Goal: Transaction & Acquisition: Purchase product/service

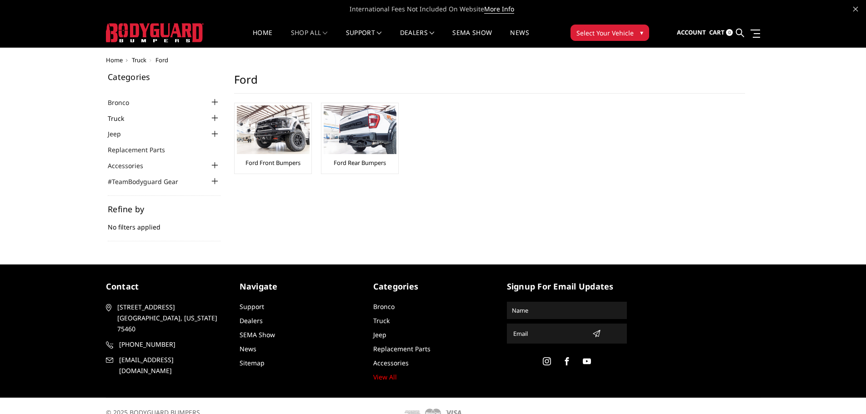
click at [124, 117] on link "Truck" at bounding box center [122, 119] width 28 height 10
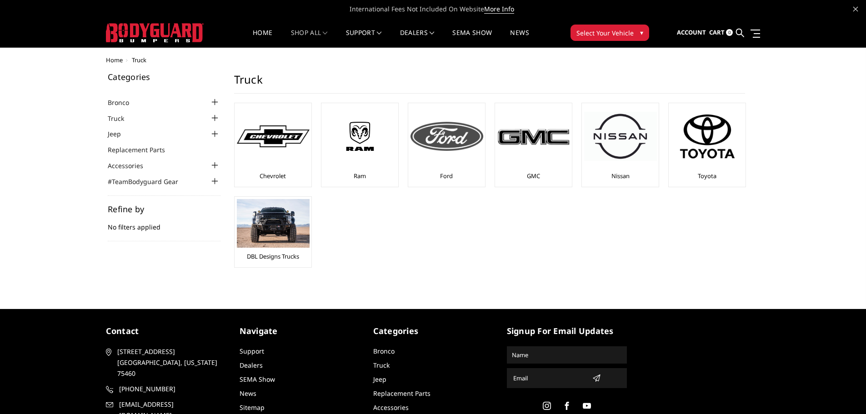
click at [456, 142] on img at bounding box center [447, 136] width 73 height 29
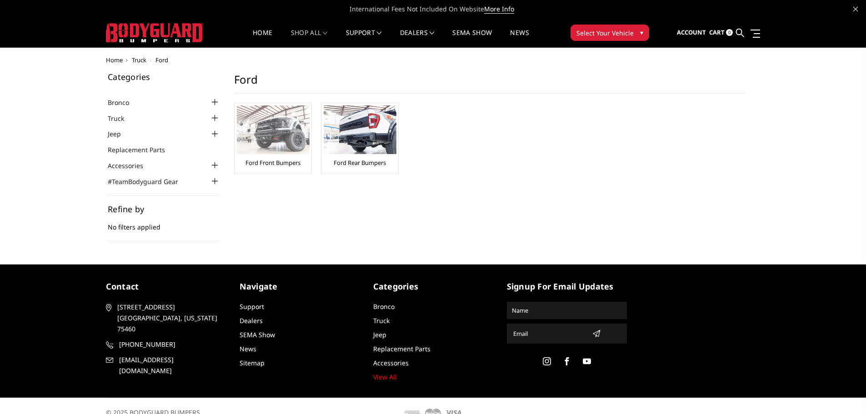
click at [278, 130] on img at bounding box center [273, 129] width 73 height 49
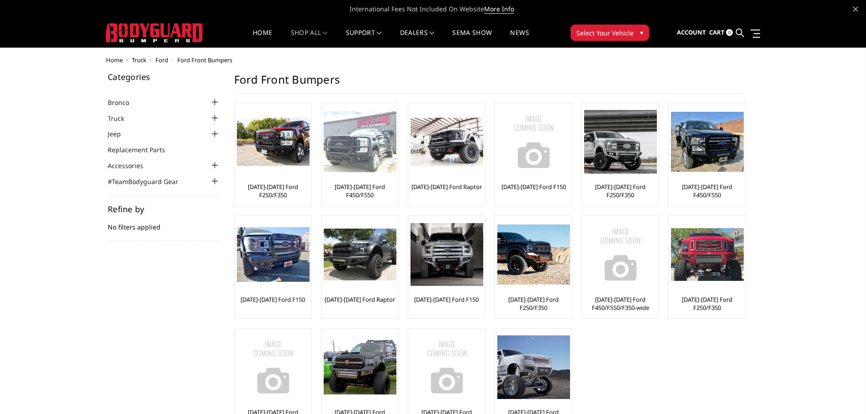
click at [355, 156] on img at bounding box center [360, 141] width 73 height 61
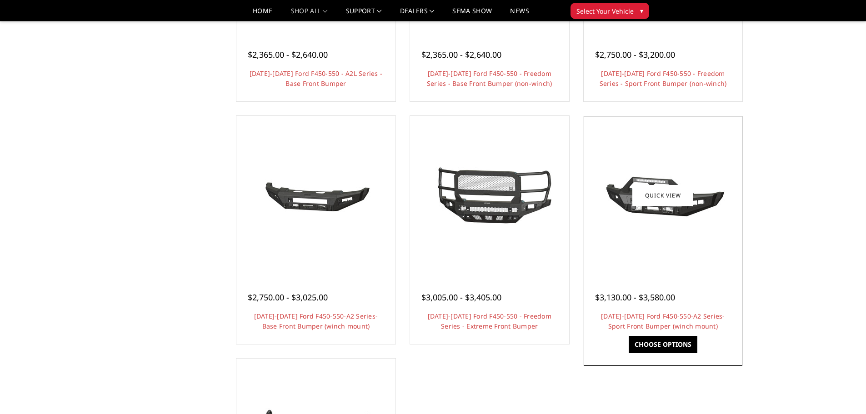
scroll to position [591, 0]
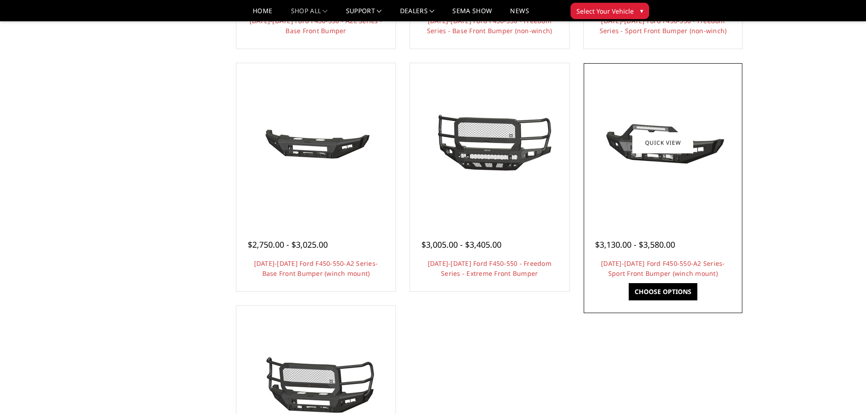
click at [698, 163] on img at bounding box center [662, 143] width 145 height 68
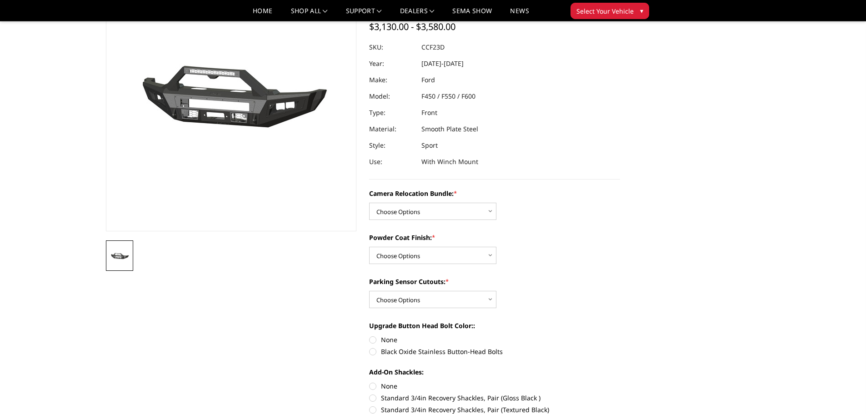
scroll to position [91, 0]
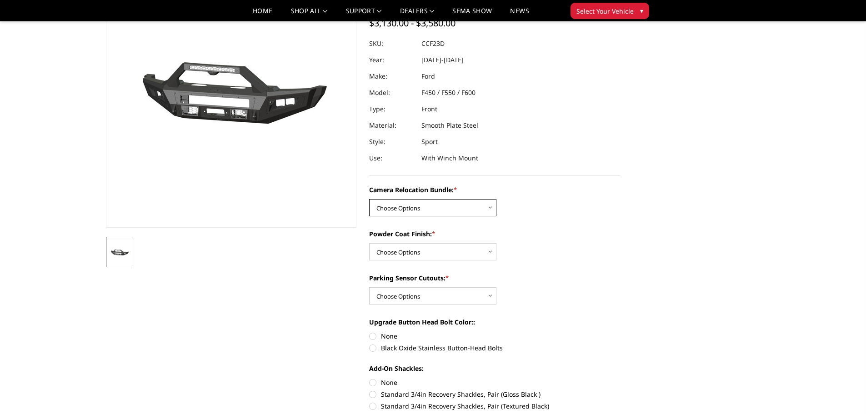
click at [411, 209] on select "Choose Options WITHOUT Camera Relocation Bundle WITH Camera Relocation Bundle" at bounding box center [432, 207] width 127 height 17
select select "2620"
click at [369, 199] on select "Choose Options WITHOUT Camera Relocation Bundle WITH Camera Relocation Bundle" at bounding box center [432, 207] width 127 height 17
click at [408, 250] on select "Choose Options Textured Black Powder Coat Bare Metal" at bounding box center [432, 251] width 127 height 17
select select "2618"
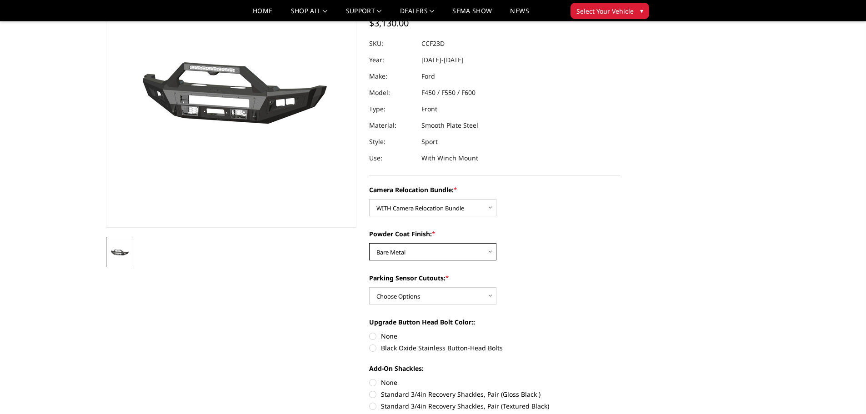
click at [369, 243] on select "Choose Options Textured Black Powder Coat Bare Metal" at bounding box center [432, 251] width 127 height 17
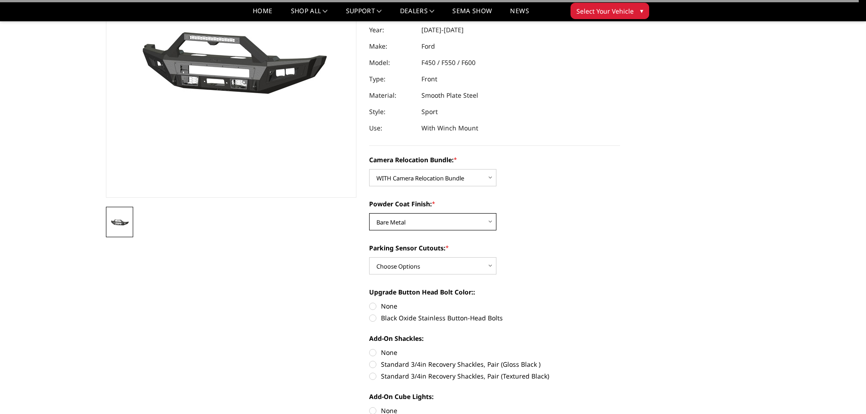
scroll to position [182, 0]
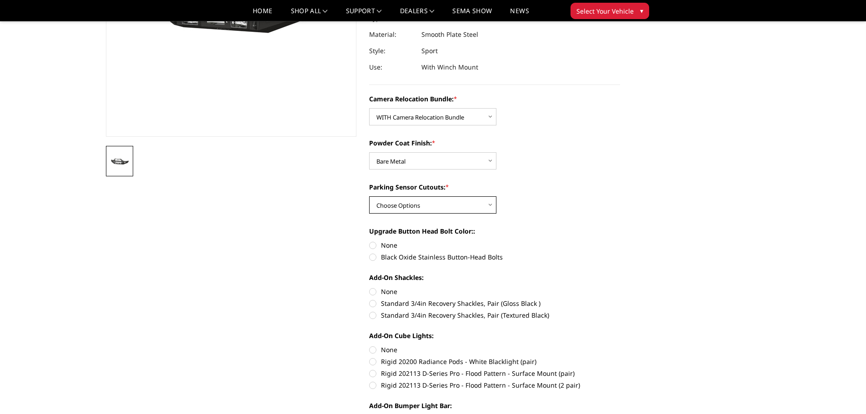
click at [407, 205] on select "Choose Options Yes - With Parking Sensor Cutouts No - Without Parking Sensor Cu…" at bounding box center [432, 204] width 127 height 17
select select "2617"
click at [369, 196] on select "Choose Options Yes - With Parking Sensor Cutouts No - Without Parking Sensor Cu…" at bounding box center [432, 204] width 127 height 17
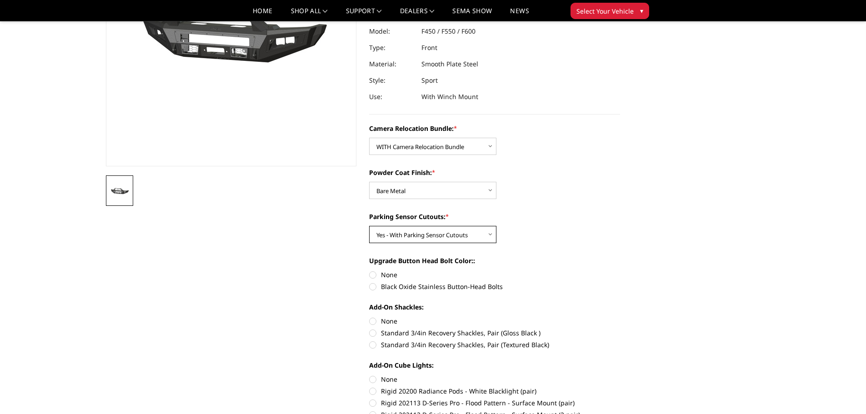
scroll to position [136, 0]
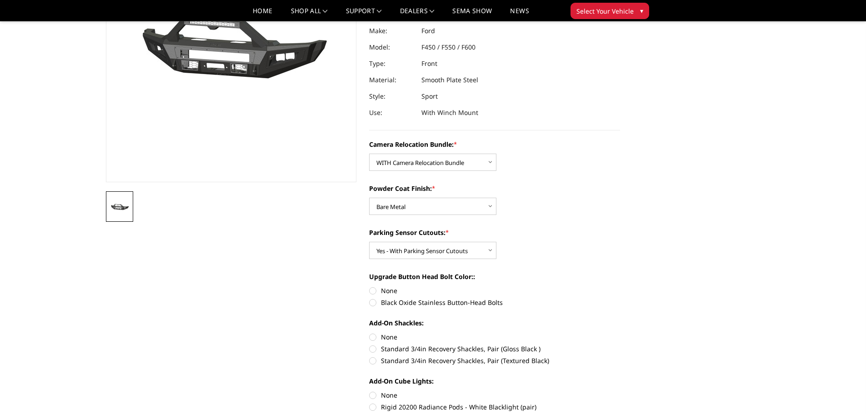
click at [378, 302] on label "Black Oxide Stainless Button-Head Bolts" at bounding box center [494, 303] width 251 height 10
click at [620, 286] on input "Black Oxide Stainless Button-Head Bolts" at bounding box center [620, 286] width 0 height 0
radio input "true"
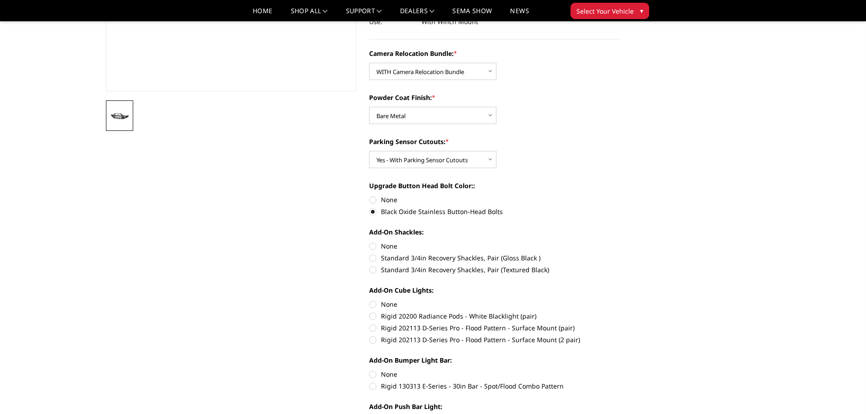
scroll to position [273, 0]
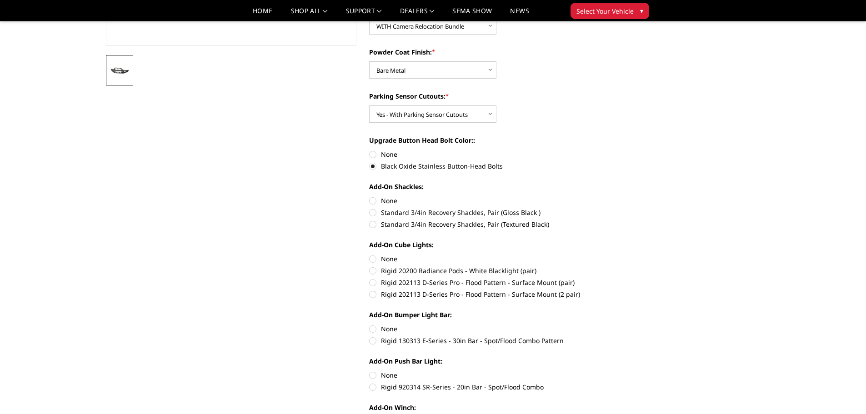
click at [374, 200] on label "None" at bounding box center [494, 201] width 251 height 10
click at [370, 196] on input "None" at bounding box center [369, 196] width 0 height 0
radio input "true"
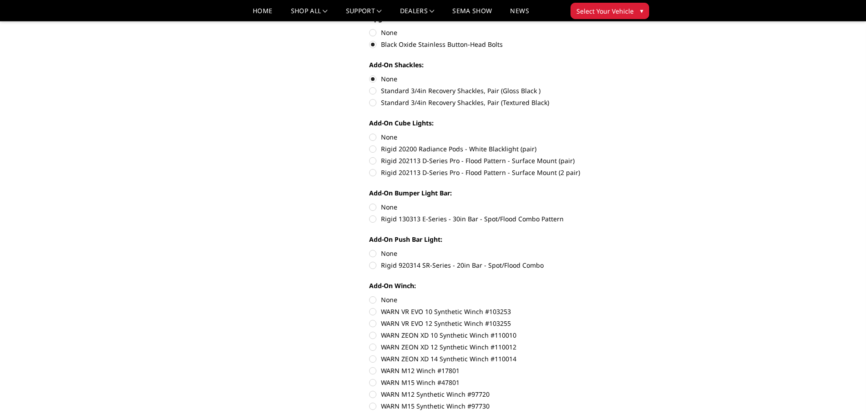
scroll to position [409, 0]
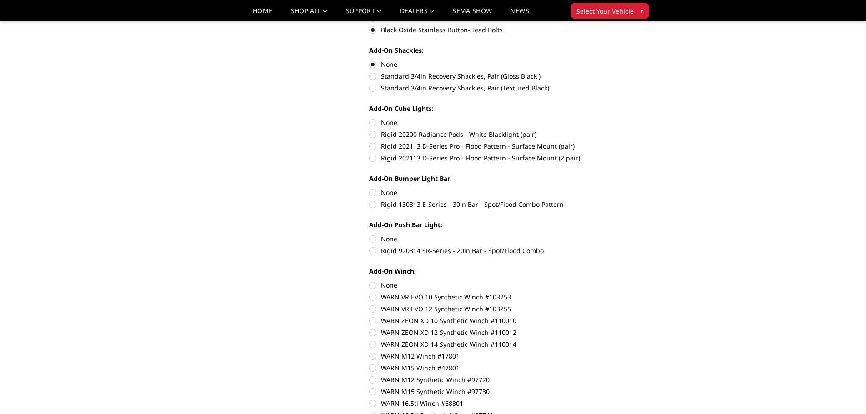
click at [371, 123] on label "None" at bounding box center [494, 123] width 251 height 10
click at [370, 118] on input "None" at bounding box center [369, 118] width 0 height 0
radio input "true"
click at [375, 134] on label "Rigid 20200 Radiance Pods - White Blacklight (pair)" at bounding box center [494, 135] width 251 height 10
click at [620, 118] on input "Rigid 20200 Radiance Pods - White Blacklight (pair)" at bounding box center [620, 118] width 0 height 0
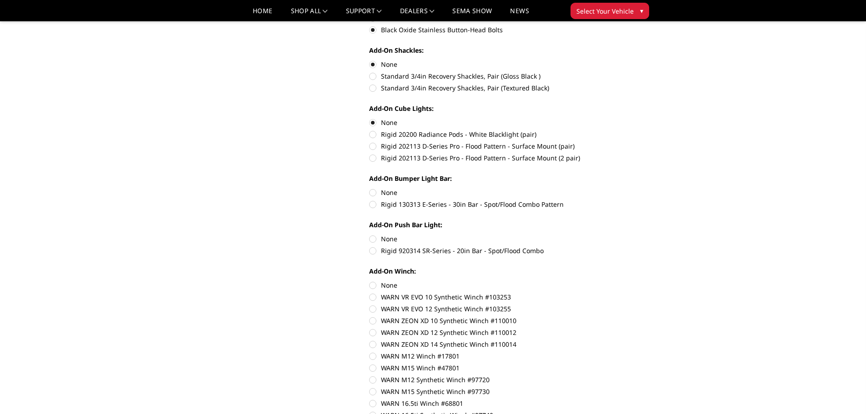
radio input "true"
click at [374, 147] on label "Rigid 202113 D-Series Pro - Flood Pattern - Surface Mount (pair)" at bounding box center [494, 146] width 251 height 10
click at [620, 130] on input "Rigid 202113 D-Series Pro - Flood Pattern - Surface Mount (pair)" at bounding box center [620, 130] width 0 height 0
radio input "true"
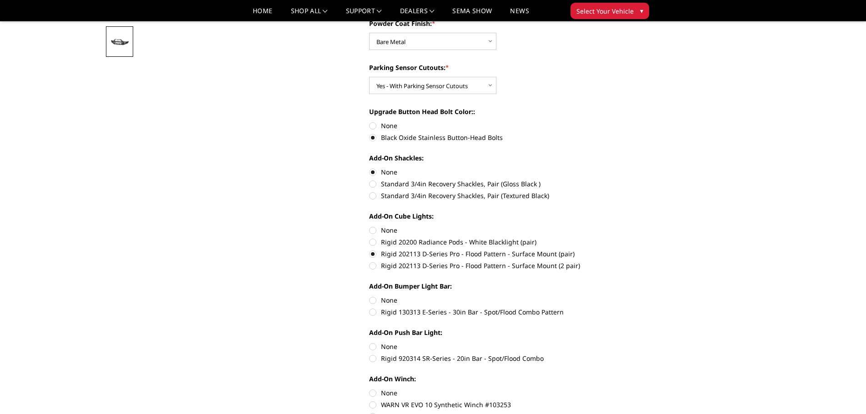
scroll to position [318, 0]
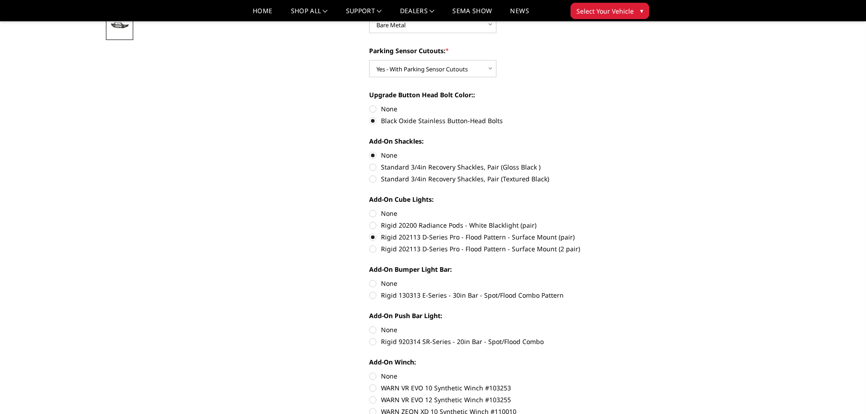
click at [376, 224] on label "Rigid 20200 Radiance Pods - White Blacklight (pair)" at bounding box center [494, 225] width 251 height 10
click at [620, 209] on input "Rigid 20200 Radiance Pods - White Blacklight (pair)" at bounding box center [620, 209] width 0 height 0
radio input "true"
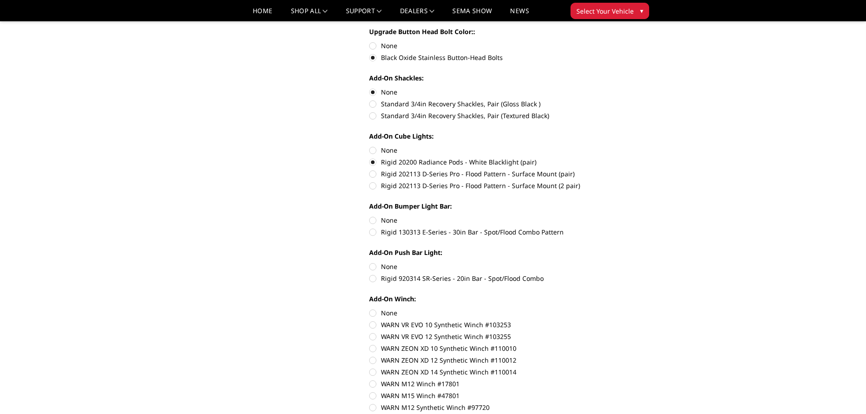
scroll to position [409, 0]
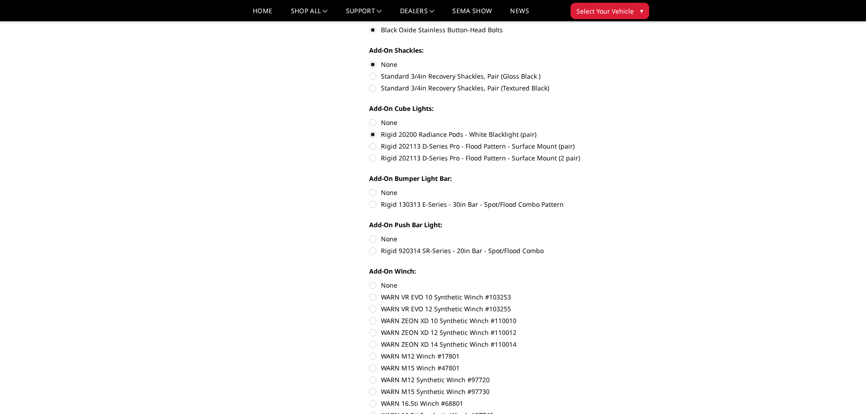
click at [375, 212] on div "Camera Relocation Bundle: * Choose Options WITHOUT Camera Relocation Bundle WIT…" at bounding box center [494, 142] width 251 height 551
click at [373, 204] on label "Rigid 130313 E-Series - 30in Bar - Spot/Flood Combo Pattern" at bounding box center [494, 205] width 251 height 10
click at [620, 188] on input "Rigid 130313 E-Series - 30in Bar - Spot/Flood Combo Pattern" at bounding box center [620, 188] width 0 height 0
radio input "true"
click at [375, 250] on label "Rigid 920314 SR-Series - 20in Bar - Spot/Flood Combo" at bounding box center [494, 251] width 251 height 10
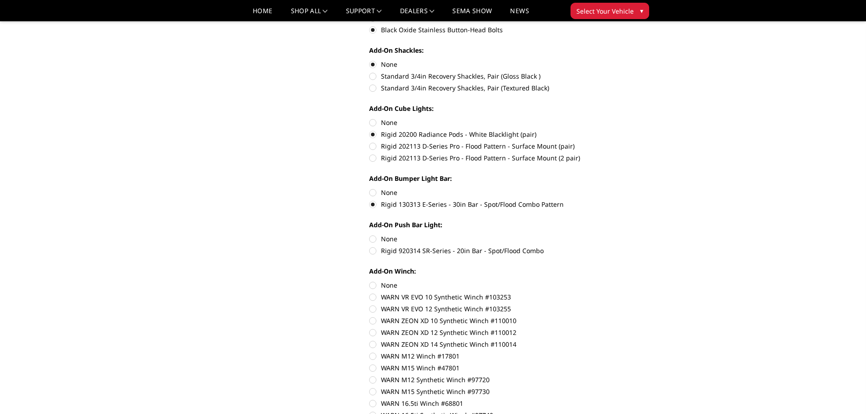
click at [620, 235] on input "Rigid 920314 SR-Series - 20in Bar - Spot/Flood Combo" at bounding box center [620, 234] width 0 height 0
radio input "true"
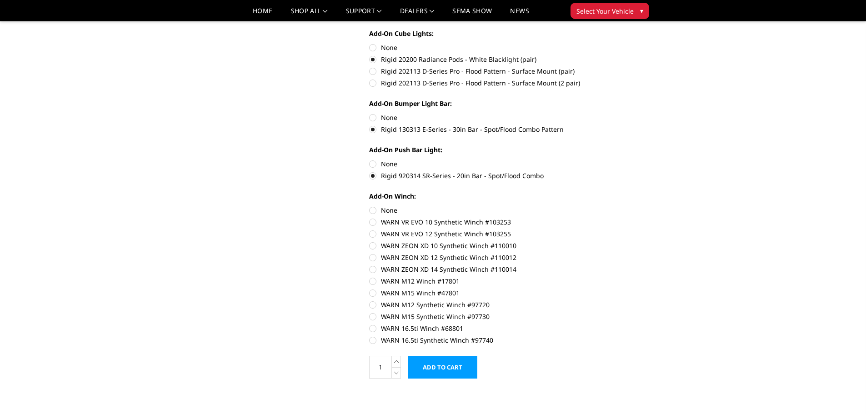
scroll to position [500, 0]
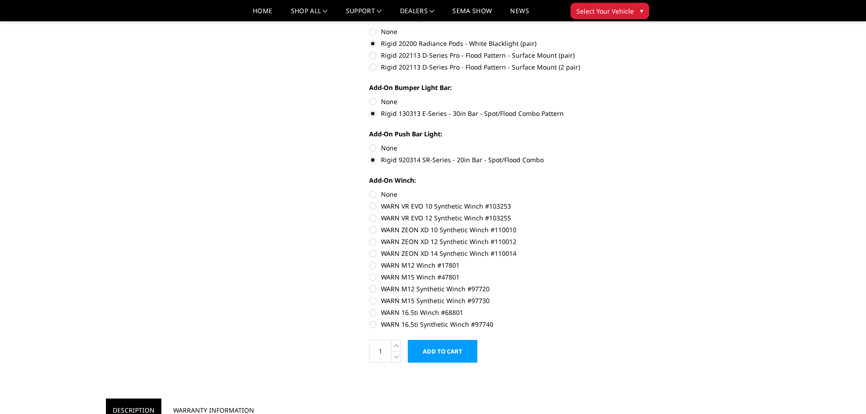
click at [374, 325] on label "WARN 16.5ti Synthetic Winch #97740" at bounding box center [494, 325] width 251 height 10
click at [620, 308] on input "WARN 16.5ti Synthetic Winch #97740" at bounding box center [620, 308] width 0 height 0
radio input "true"
click at [449, 355] on input "Add to Cart" at bounding box center [443, 351] width 70 height 23
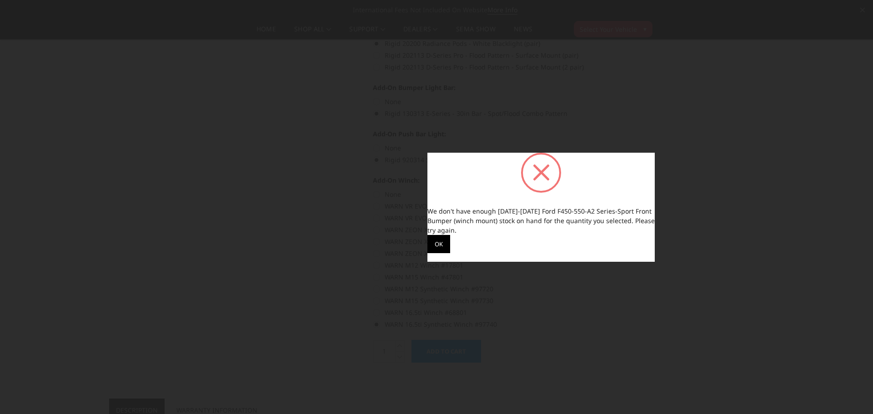
click at [438, 246] on button "OK" at bounding box center [438, 244] width 23 height 18
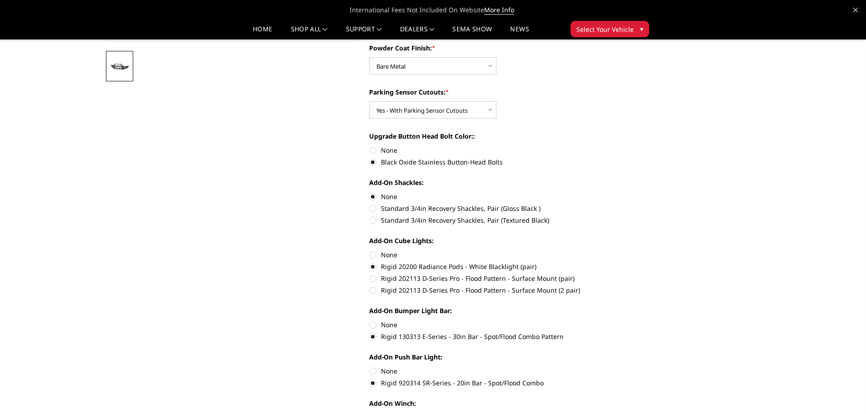
scroll to position [318, 0]
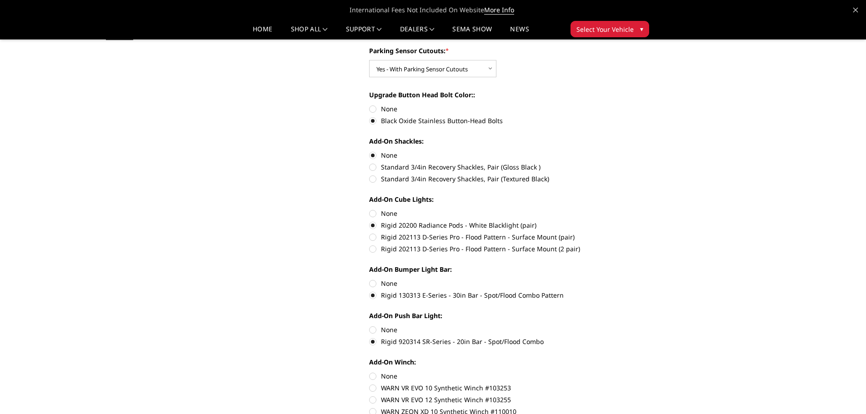
click at [372, 213] on label "None" at bounding box center [494, 214] width 251 height 10
click at [370, 209] on input "None" at bounding box center [369, 209] width 0 height 0
radio input "true"
click at [372, 285] on label "None" at bounding box center [494, 284] width 251 height 10
click at [370, 279] on input "None" at bounding box center [369, 279] width 0 height 0
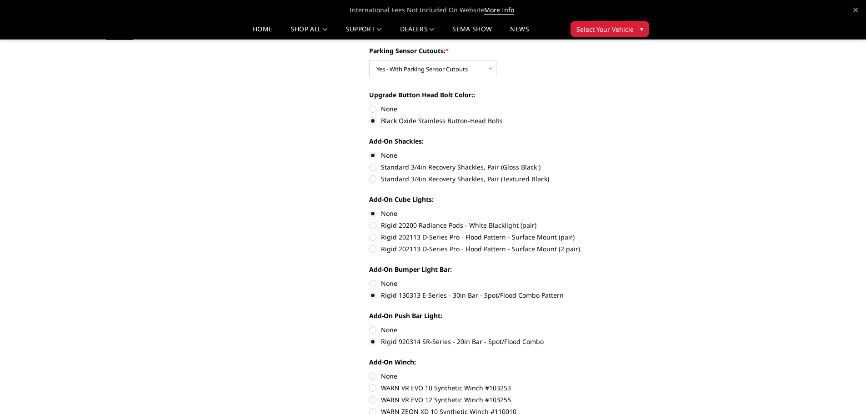
radio input "true"
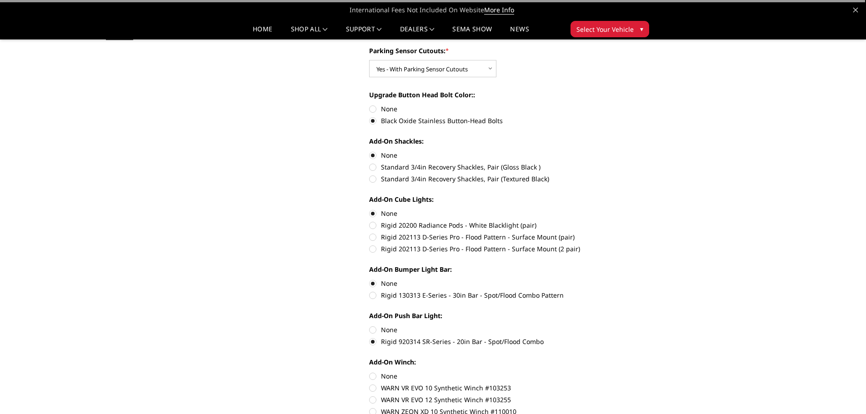
click at [375, 331] on label "None" at bounding box center [494, 330] width 251 height 10
click at [370, 325] on input "None" at bounding box center [369, 325] width 0 height 0
radio input "true"
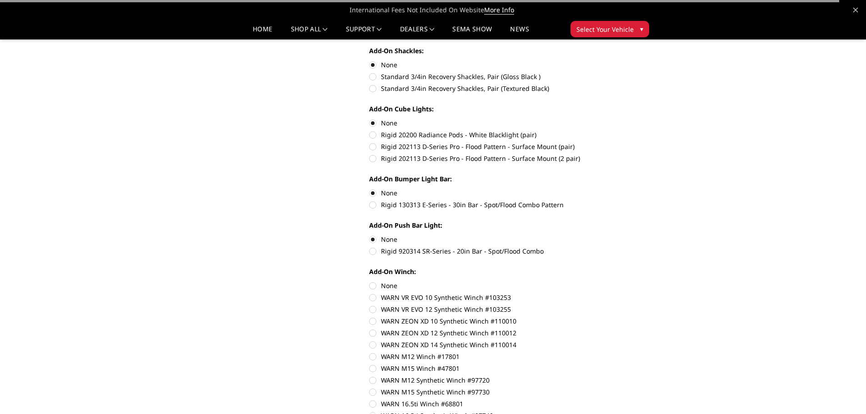
scroll to position [409, 0]
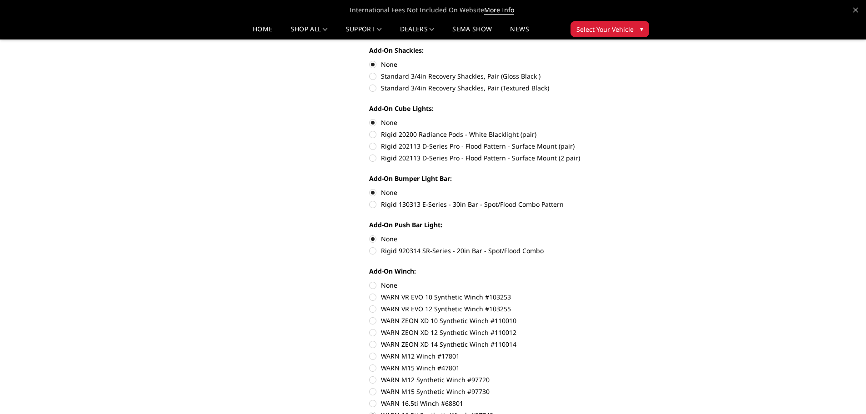
click at [374, 284] on label "None" at bounding box center [494, 285] width 251 height 10
click at [370, 281] on input "None" at bounding box center [369, 280] width 0 height 0
radio input "true"
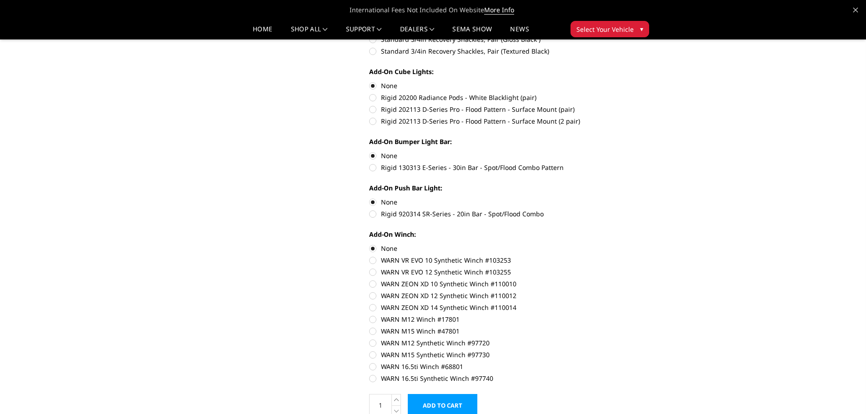
scroll to position [500, 0]
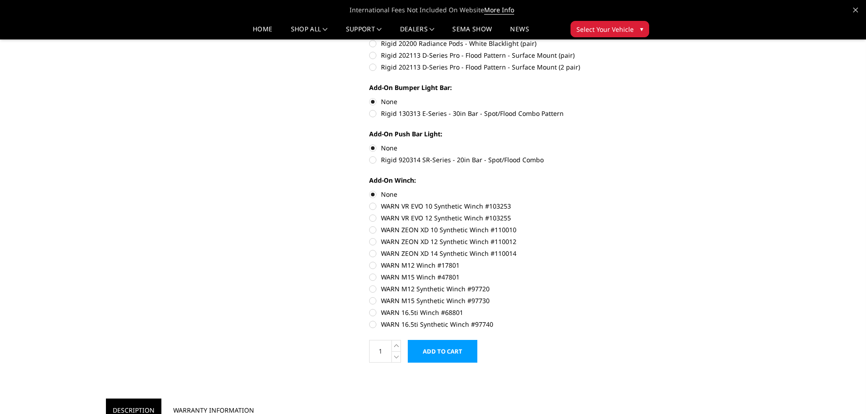
click at [446, 351] on input "Add to Cart" at bounding box center [443, 351] width 70 height 23
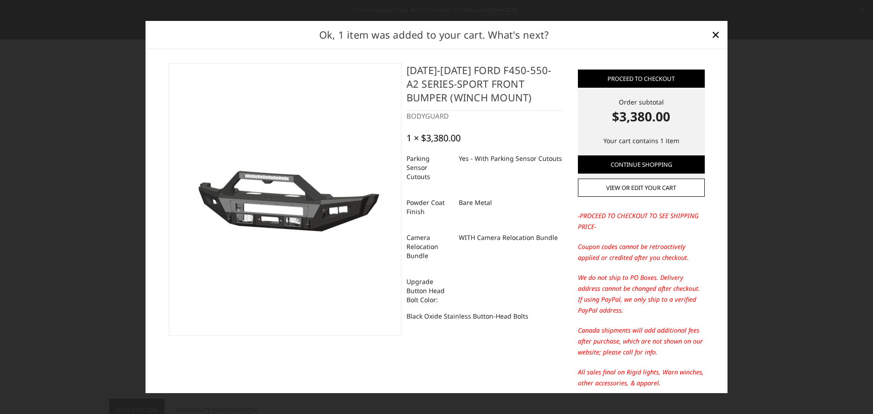
drag, startPoint x: 715, startPoint y: 34, endPoint x: 704, endPoint y: 43, distance: 13.9
click at [715, 34] on span "×" at bounding box center [715, 35] width 8 height 20
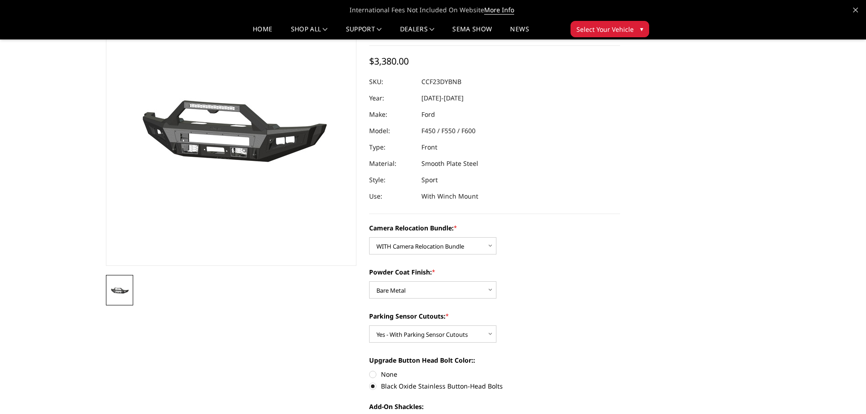
scroll to position [0, 0]
